Goal: Task Accomplishment & Management: Use online tool/utility

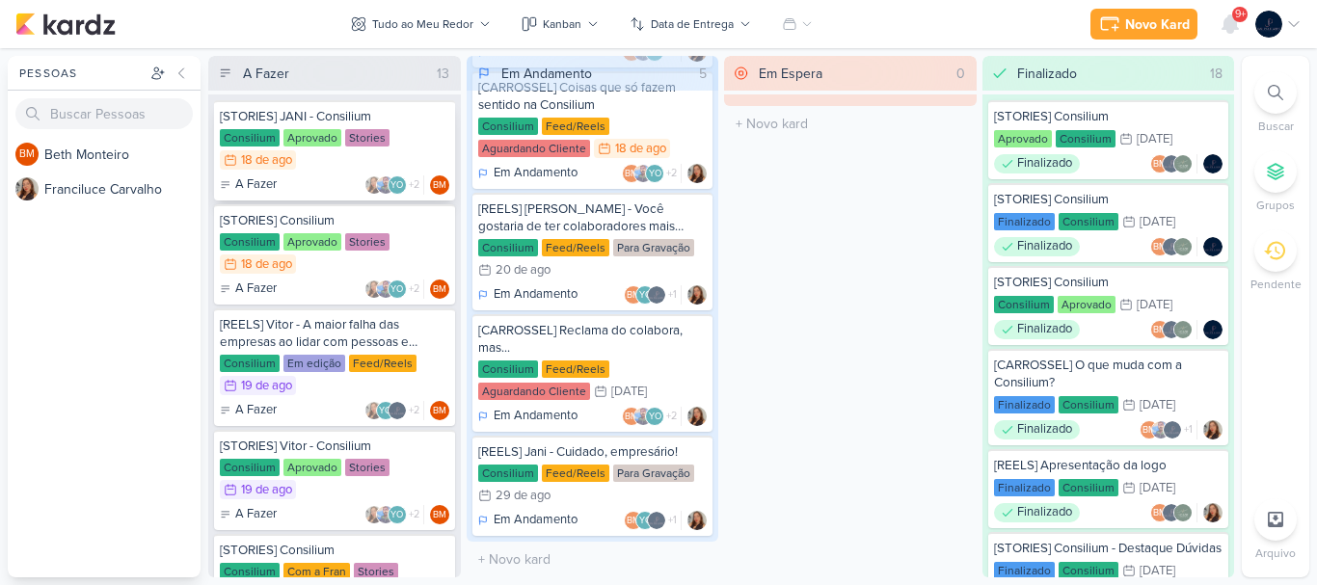
click at [321, 180] on div "A Fazer YO +2 BM" at bounding box center [335, 185] width 230 height 19
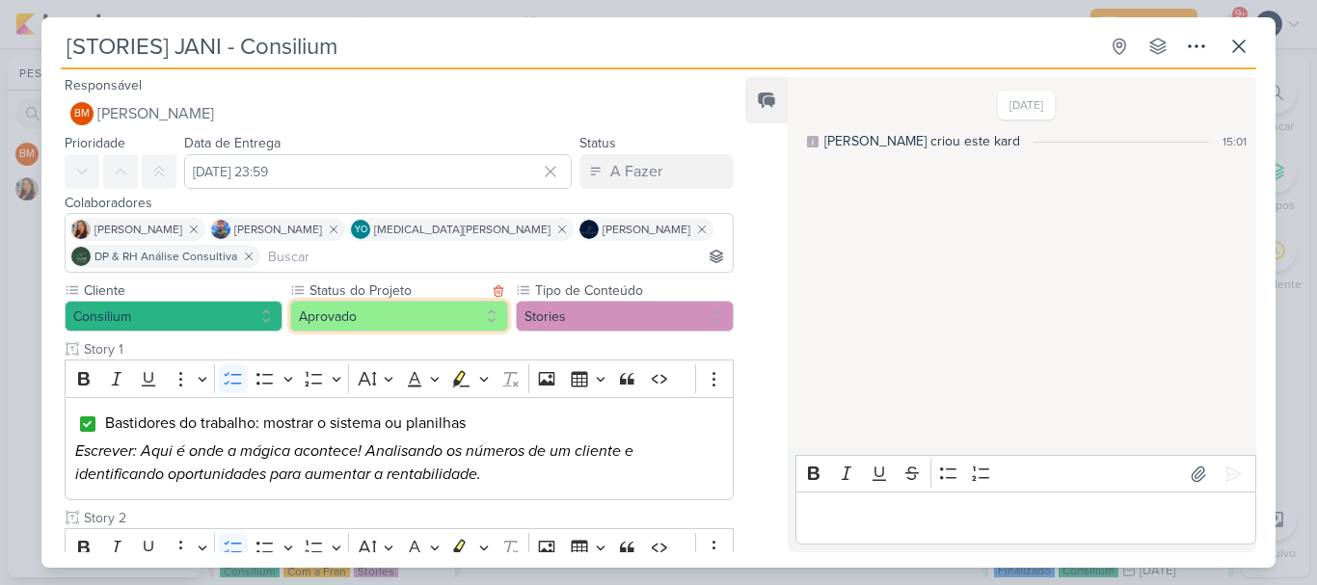
click at [466, 317] on button "Aprovado" at bounding box center [399, 316] width 218 height 31
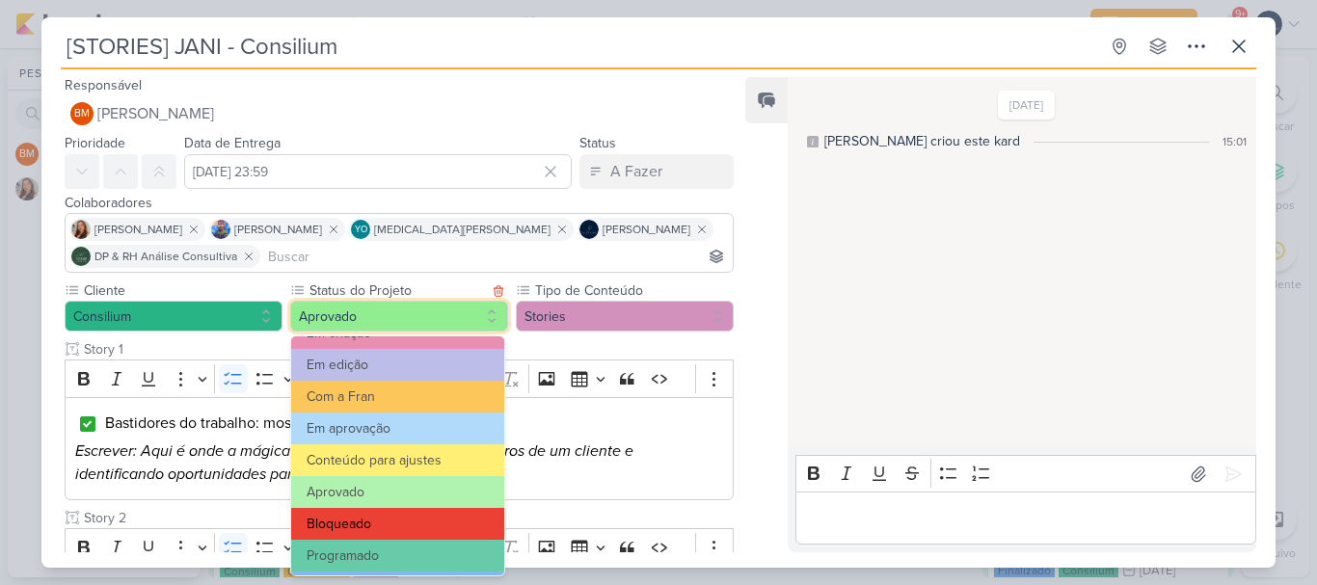
scroll to position [218, 0]
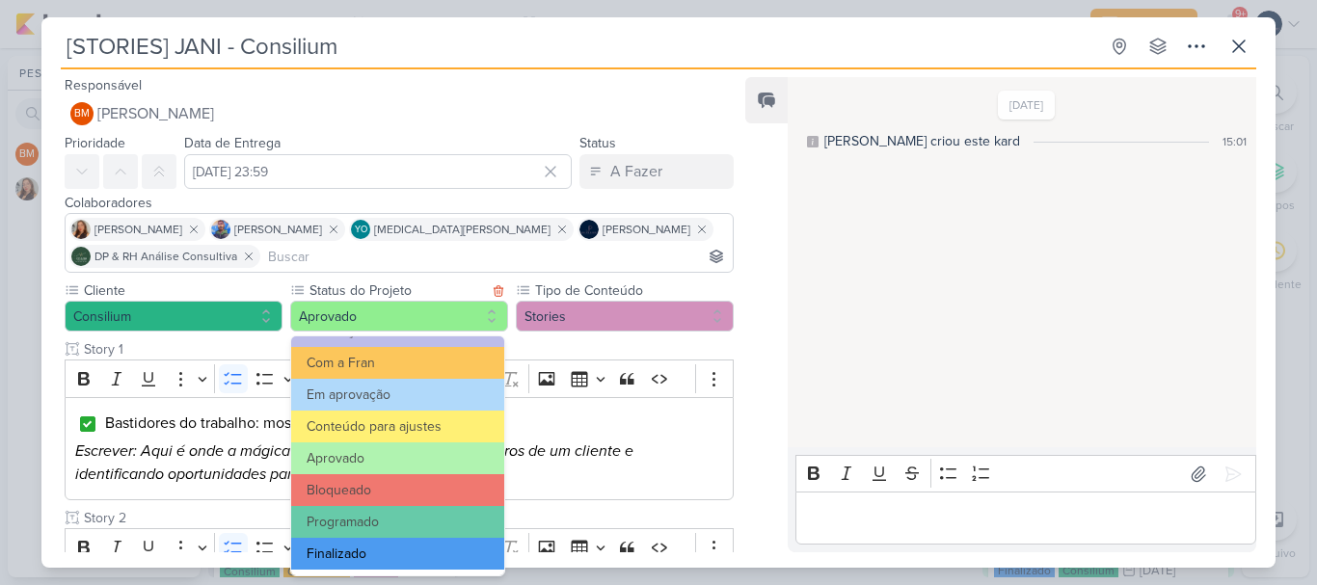
click at [372, 544] on button "Finalizado" at bounding box center [397, 554] width 213 height 32
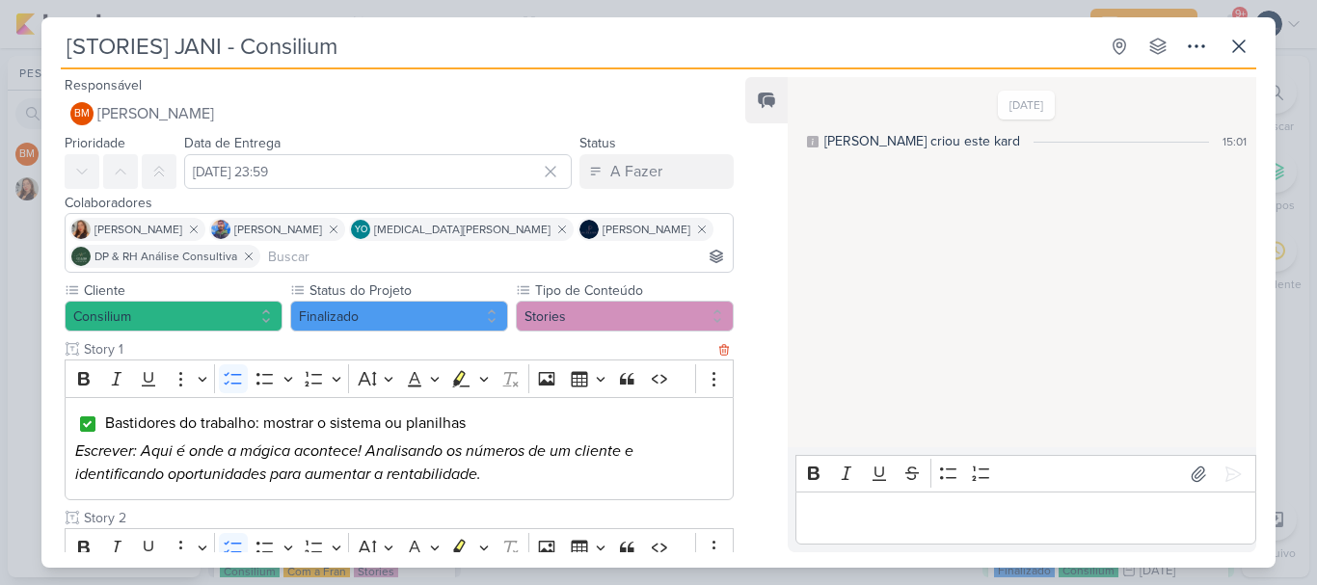
scroll to position [512, 0]
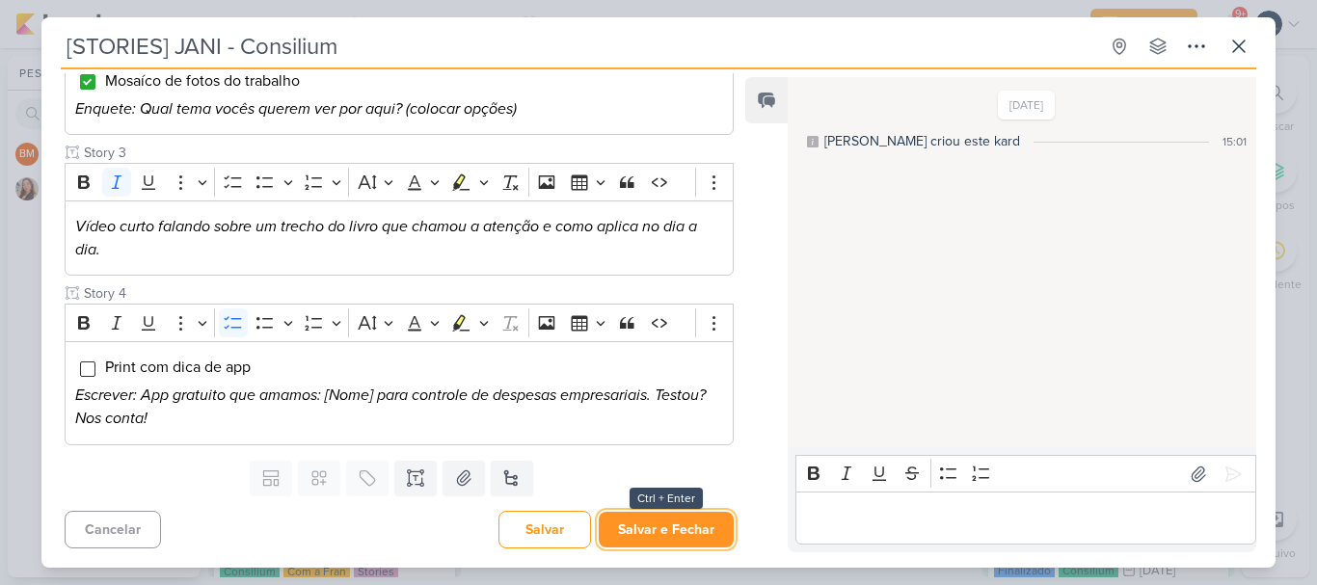
click at [669, 528] on button "Salvar e Fechar" at bounding box center [666, 530] width 135 height 36
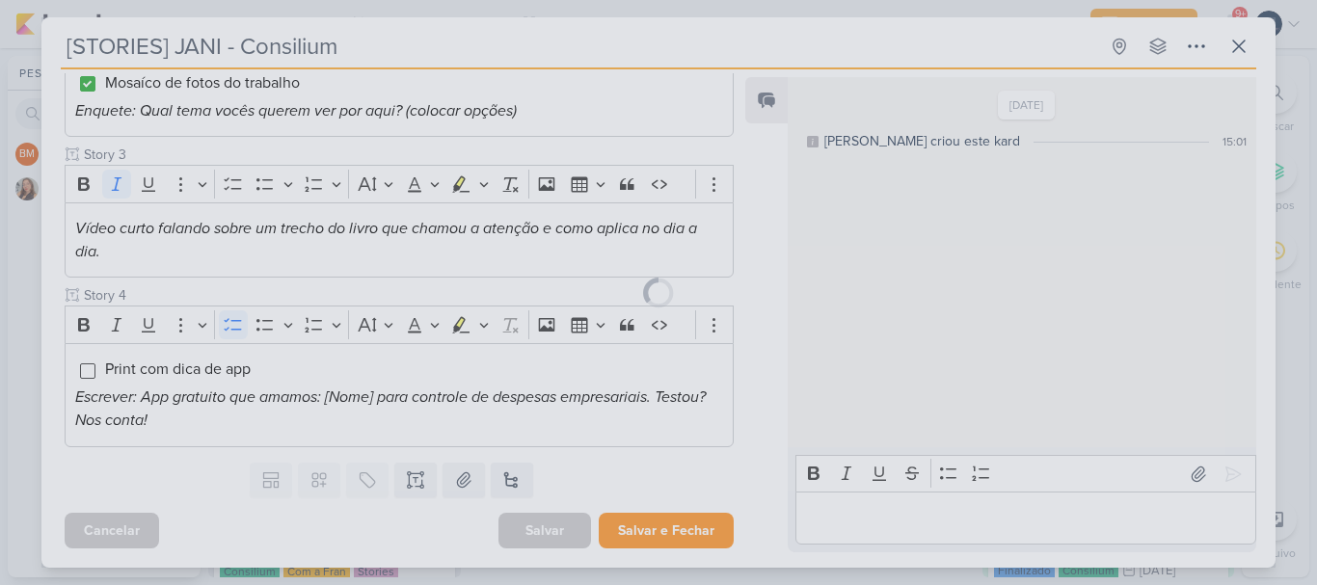
scroll to position [510, 0]
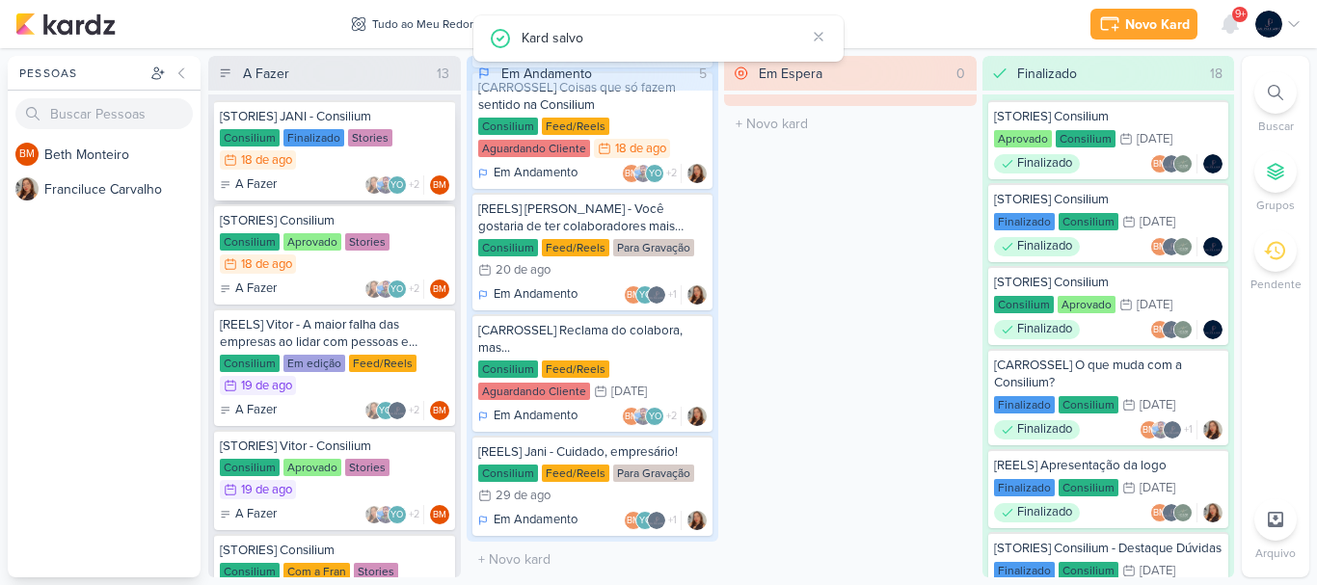
click at [248, 185] on p "A Fazer" at bounding box center [255, 185] width 41 height 19
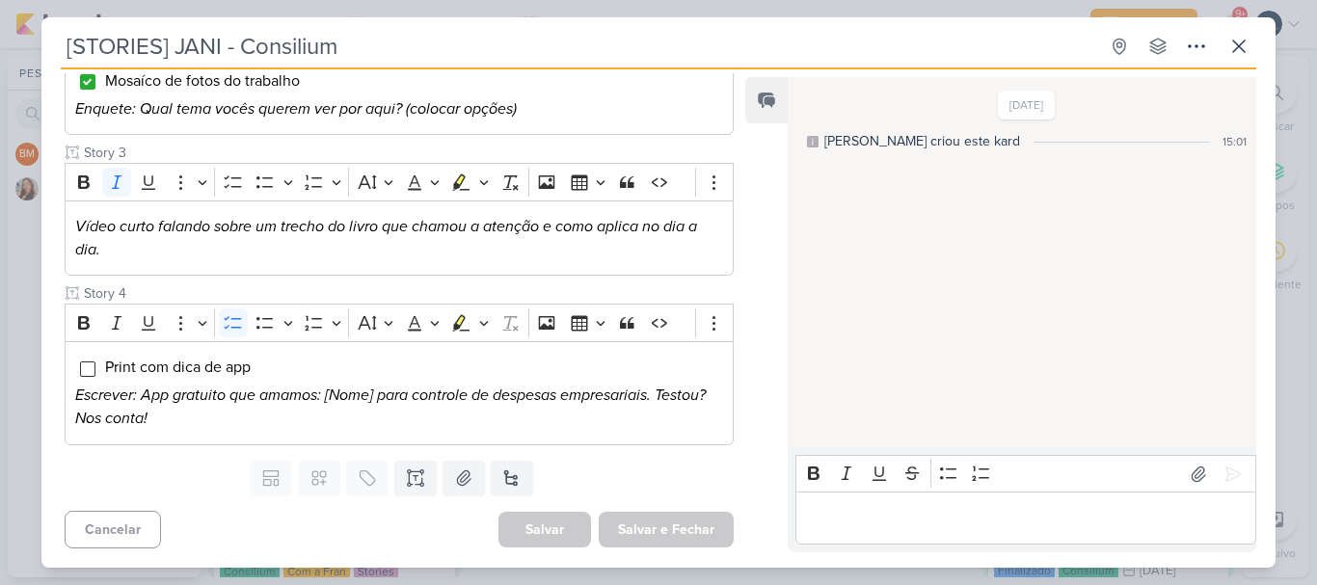
scroll to position [0, 0]
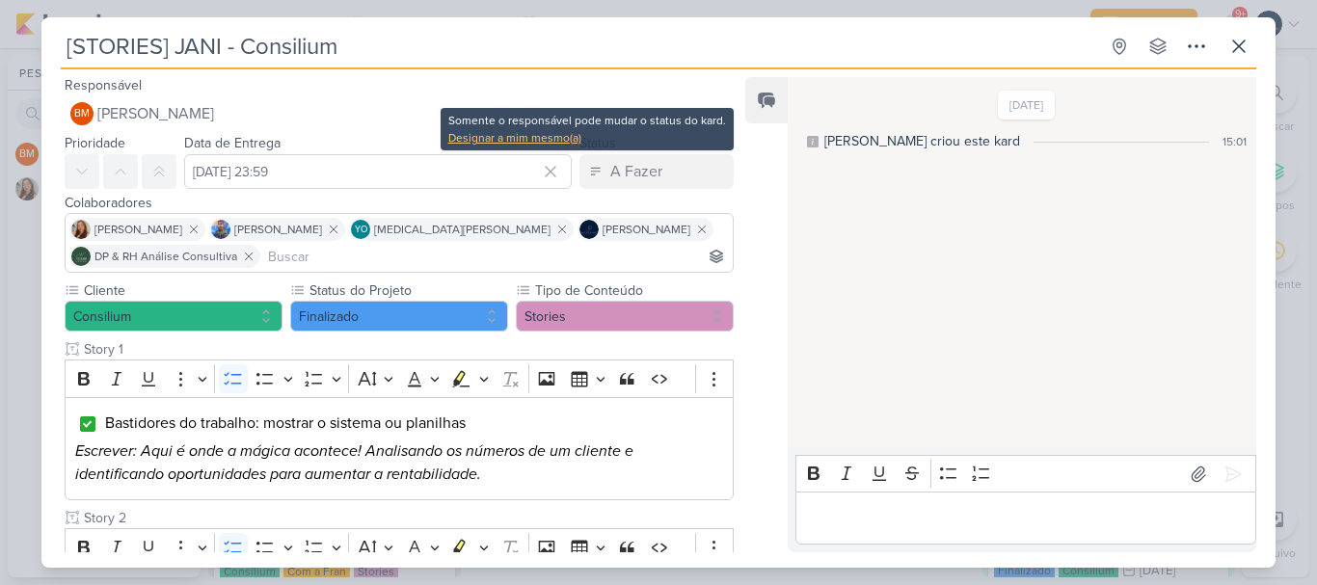
click at [558, 140] on div "Designar a mim mesmo(a)" at bounding box center [587, 137] width 278 height 17
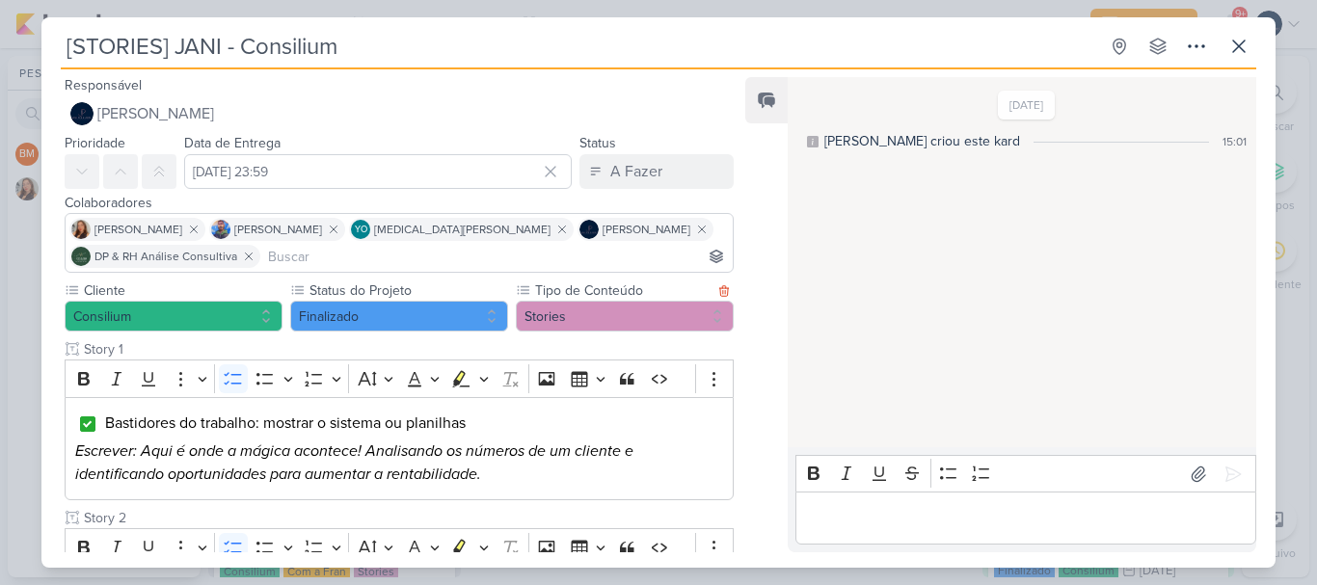
scroll to position [512, 0]
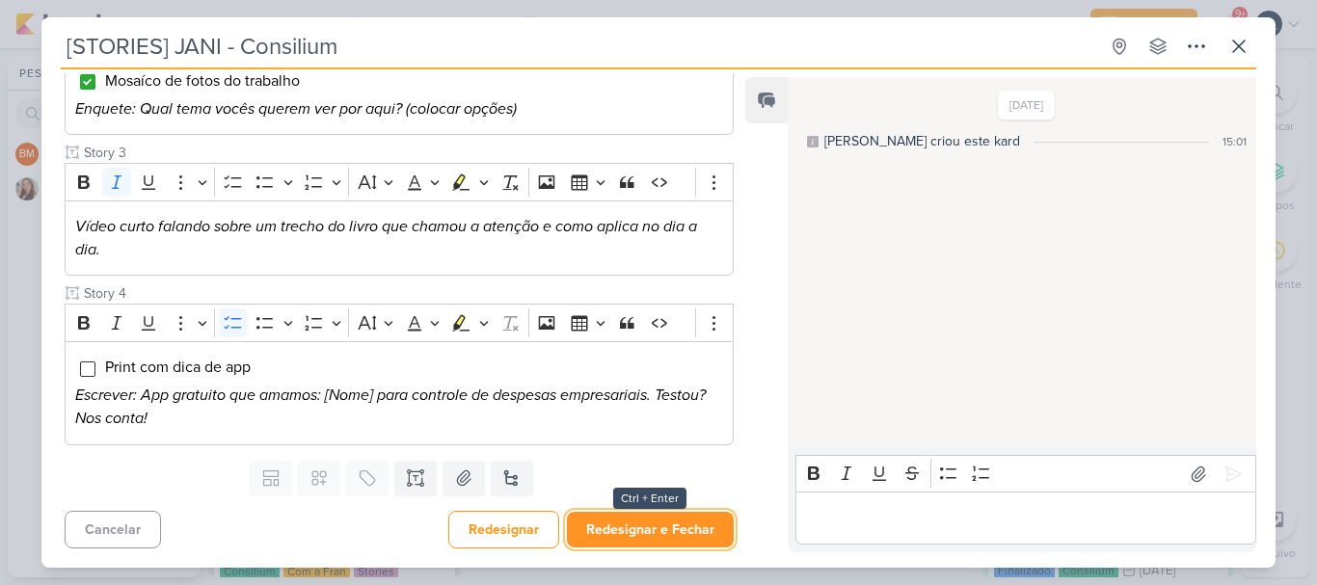
click at [641, 531] on button "Redesignar e Fechar" at bounding box center [650, 530] width 167 height 36
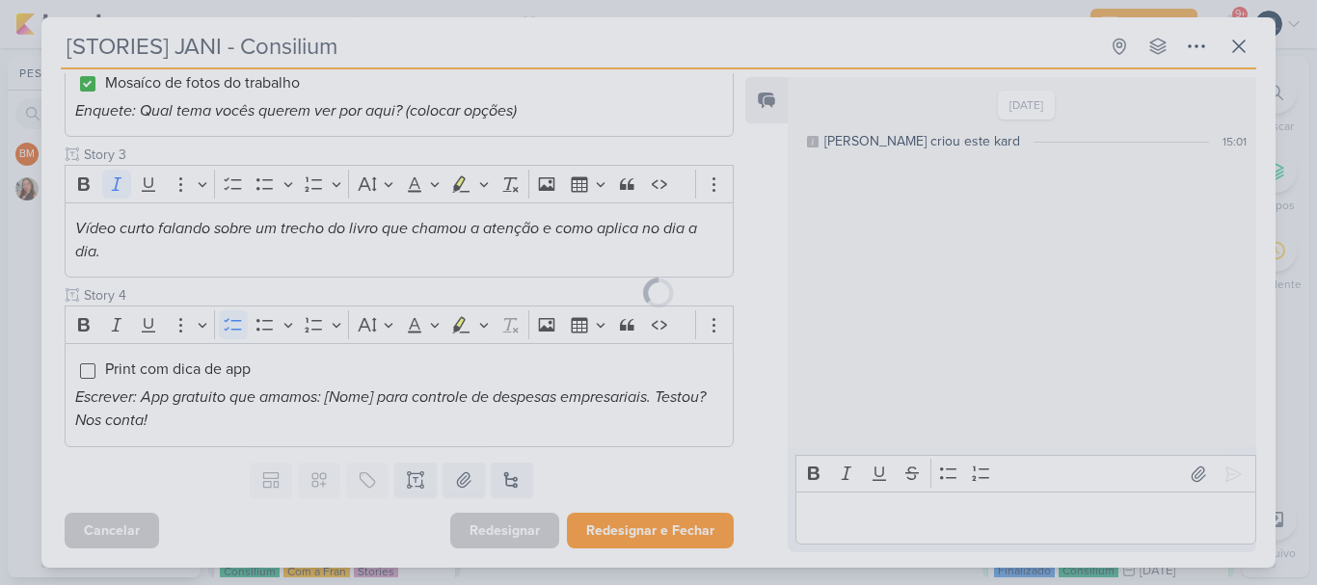
scroll to position [510, 0]
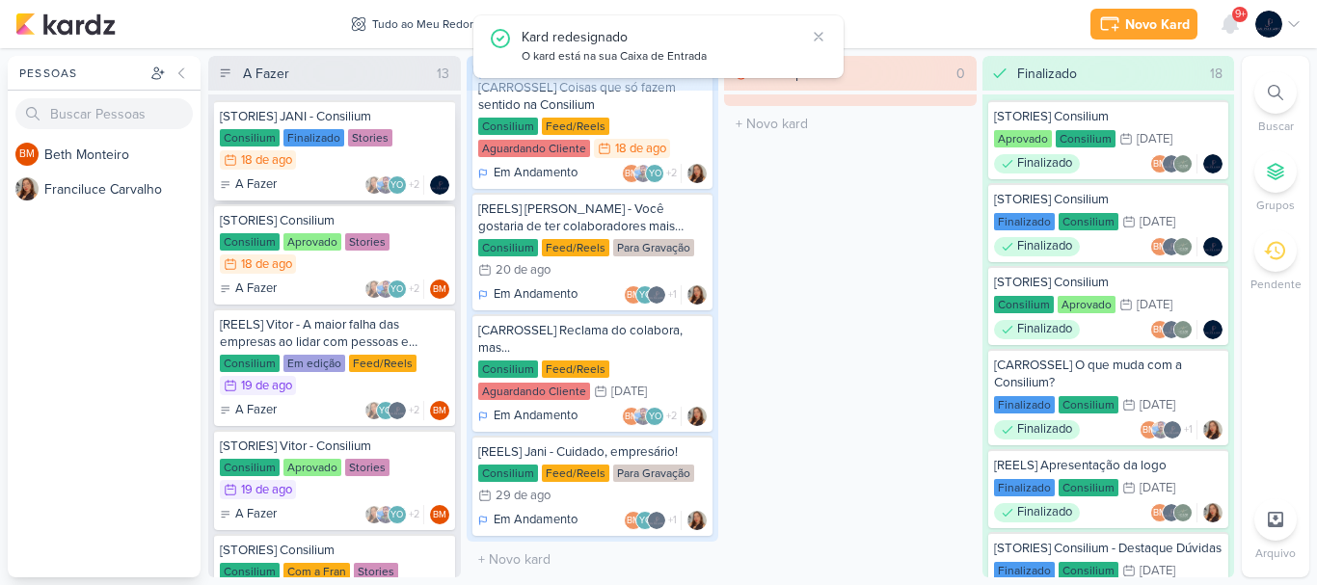
click at [255, 181] on p "A Fazer" at bounding box center [255, 185] width 41 height 19
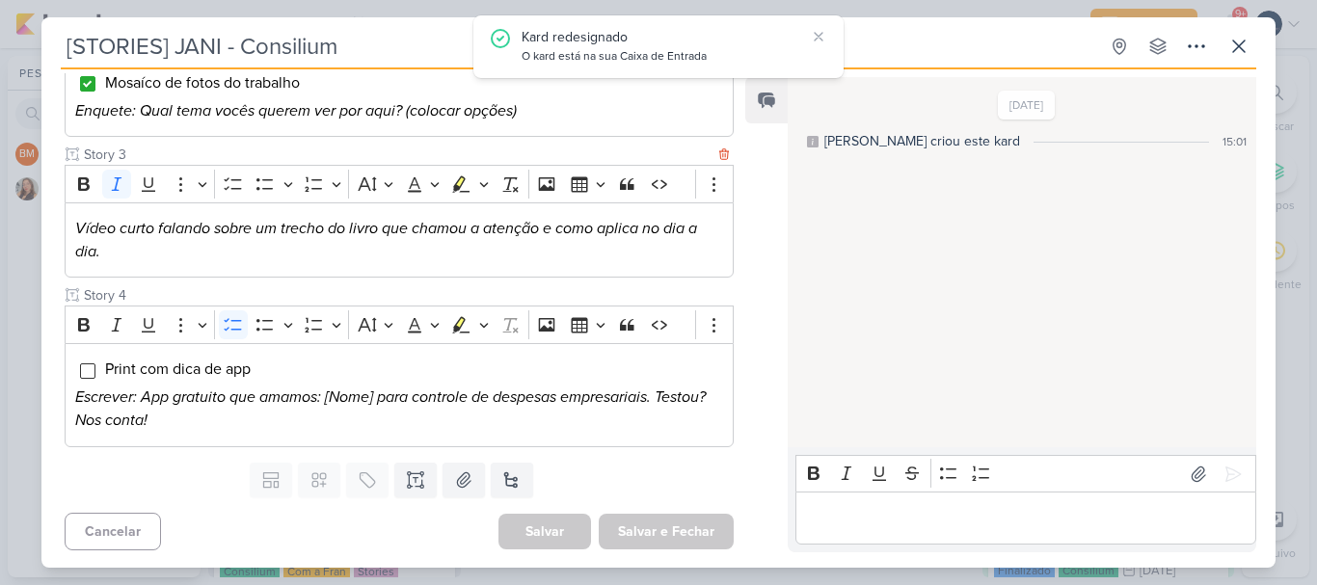
scroll to position [0, 0]
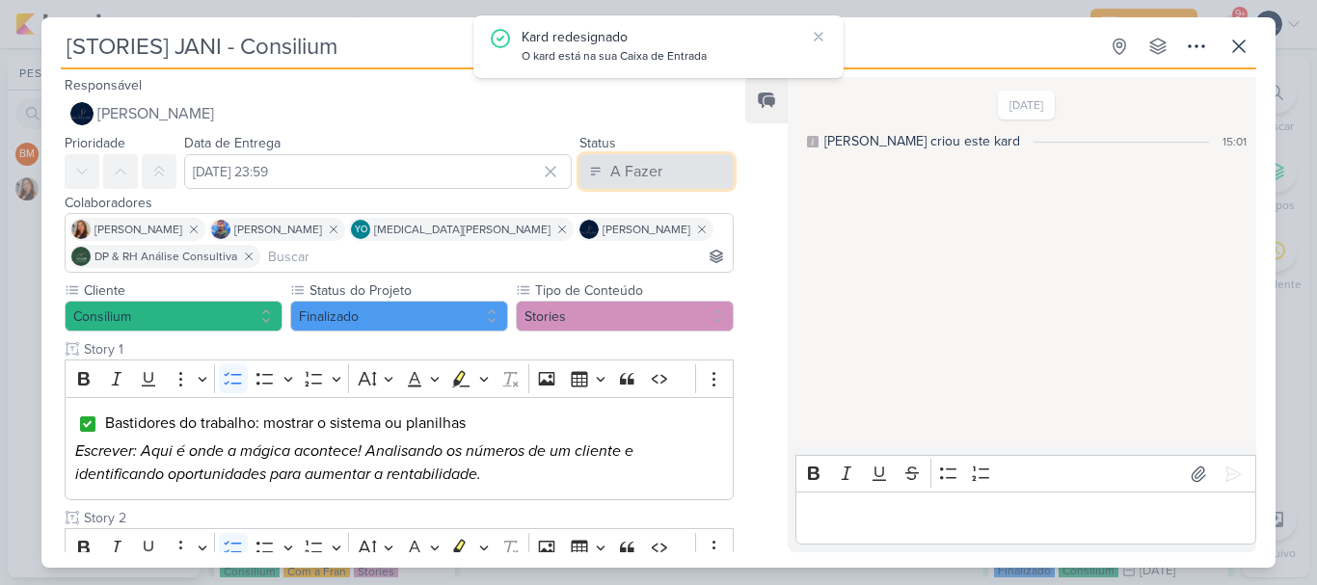
click at [668, 179] on button "A Fazer" at bounding box center [657, 171] width 154 height 35
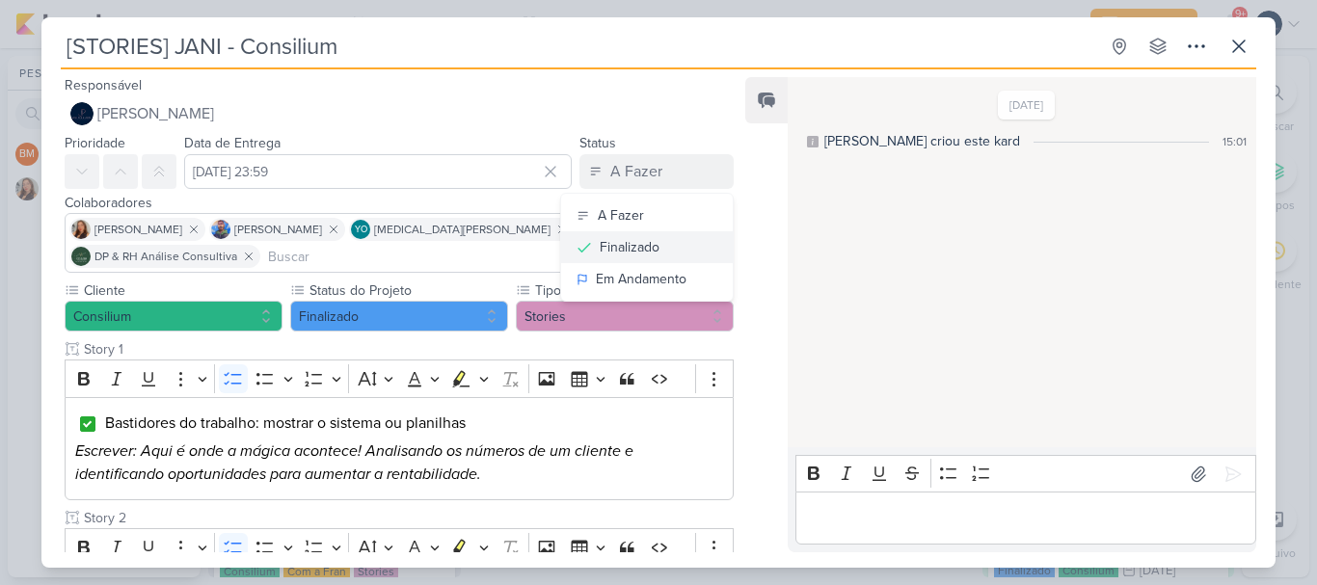
click at [626, 253] on div "Finalizado" at bounding box center [630, 247] width 60 height 20
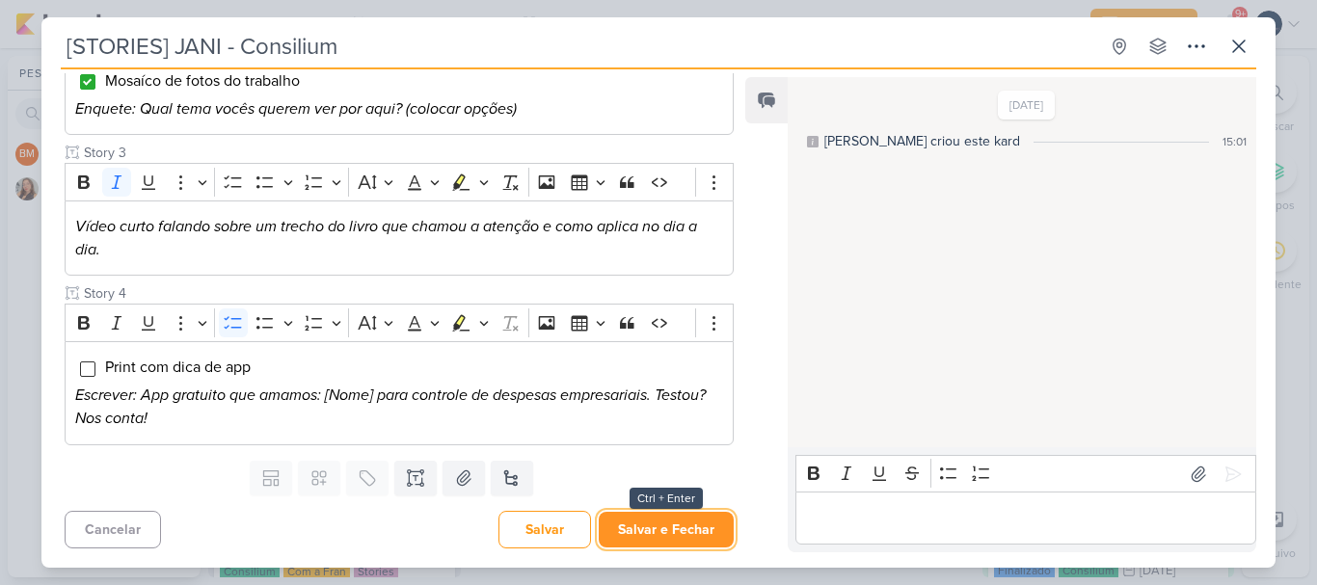
click at [666, 528] on button "Salvar e Fechar" at bounding box center [666, 530] width 135 height 36
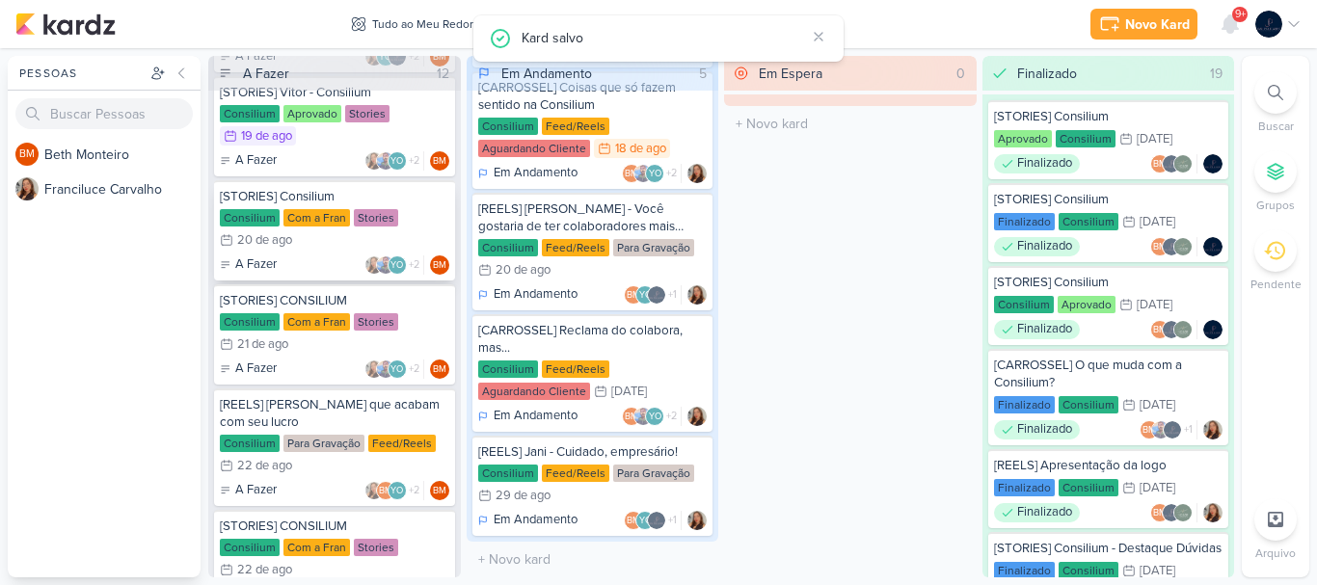
scroll to position [0, 0]
